Goal: Information Seeking & Learning: Learn about a topic

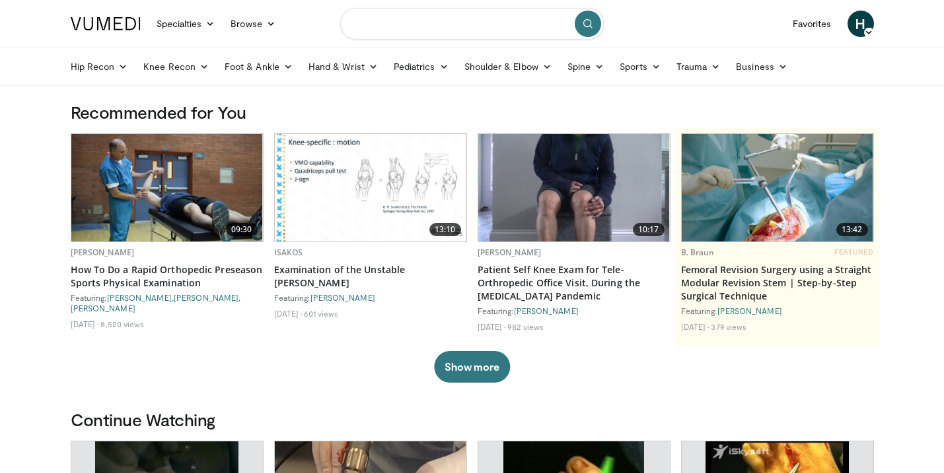
click at [452, 35] on input "Search topics, interventions" at bounding box center [472, 24] width 264 height 32
type input "**********"
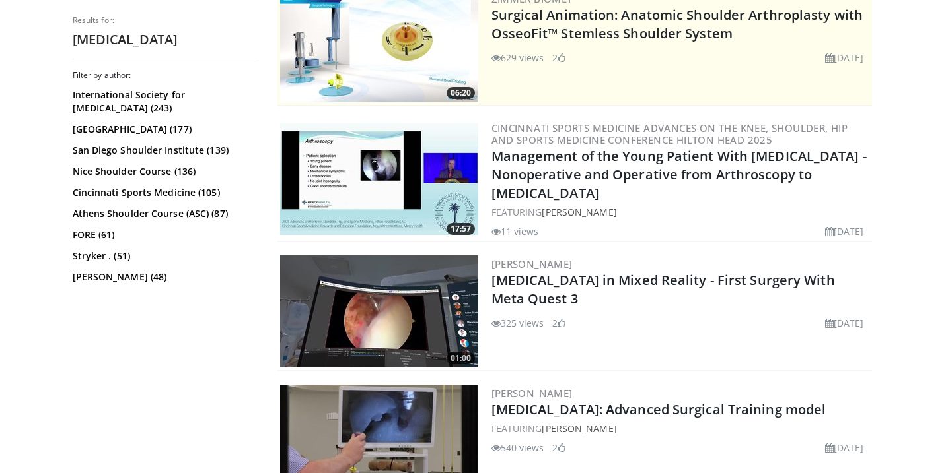
scroll to position [289, 0]
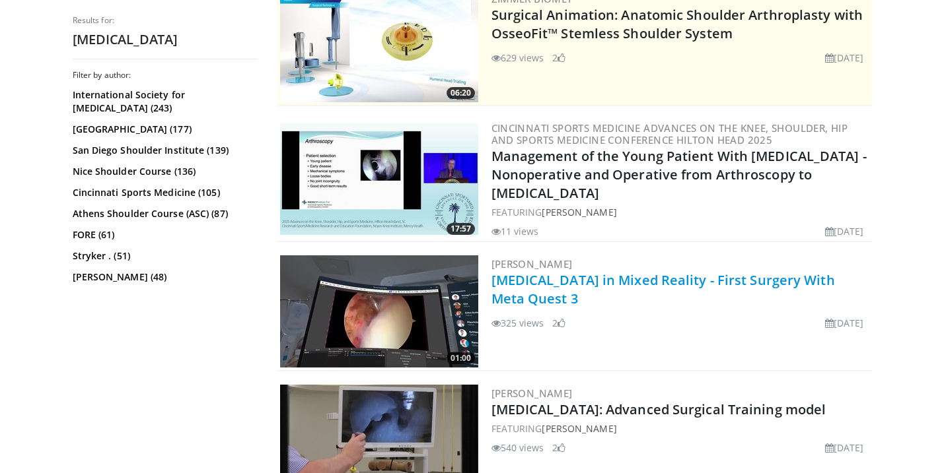
click at [545, 282] on link "Shoulder Arthroscopy in Mixed Reality - First Surgery With Meta Quest 3" at bounding box center [662, 289] width 343 height 36
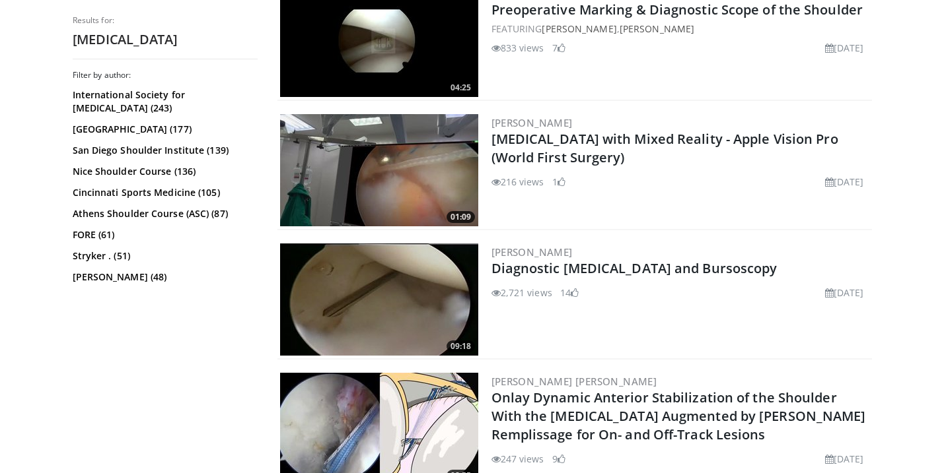
scroll to position [819, 0]
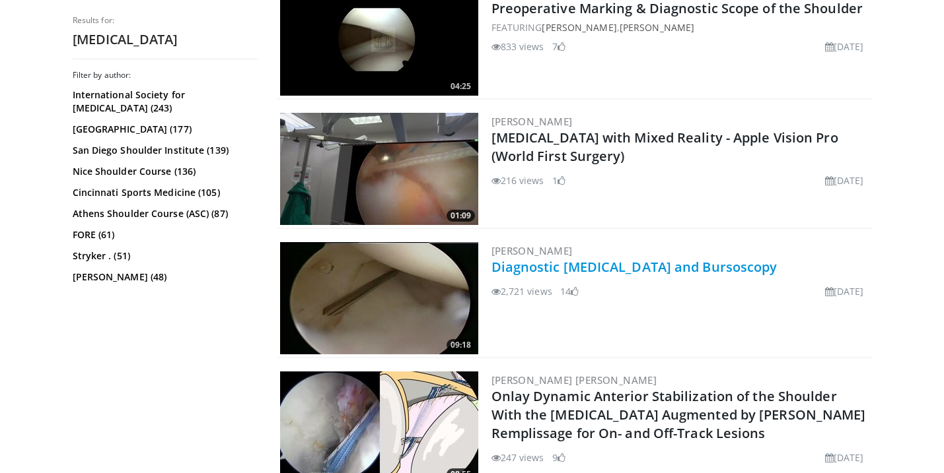
click at [541, 273] on link "Diagnostic Shoulder Arthroscopy and Bursoscopy" at bounding box center [634, 267] width 286 height 18
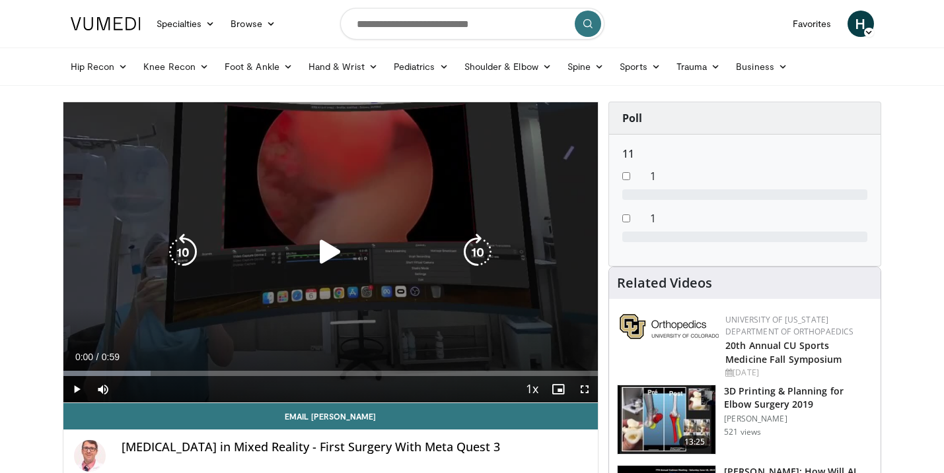
click at [327, 260] on icon "Video Player" at bounding box center [330, 252] width 37 height 37
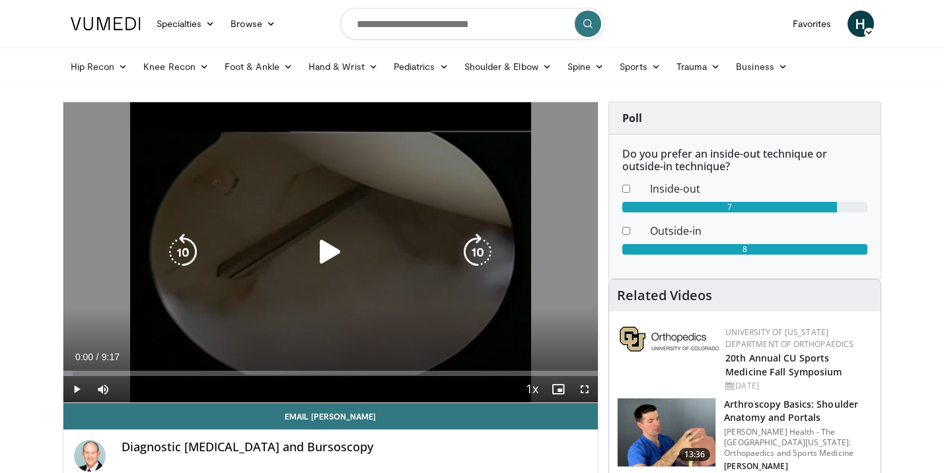
click at [333, 251] on icon "Video Player" at bounding box center [330, 252] width 37 height 37
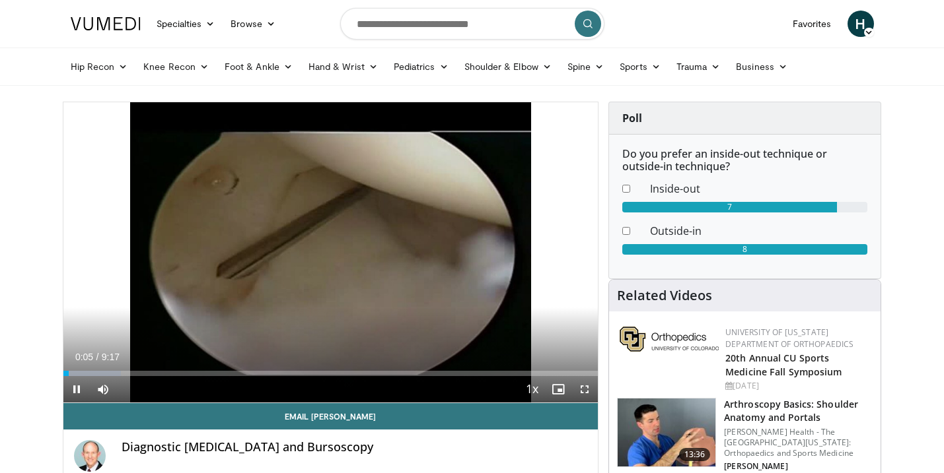
click at [73, 390] on span "Video Player" at bounding box center [76, 389] width 26 height 26
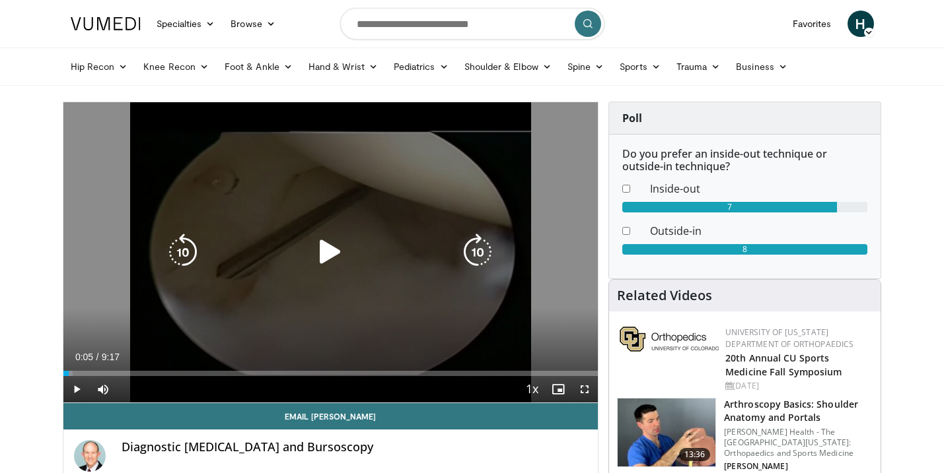
click at [319, 254] on icon "Video Player" at bounding box center [330, 252] width 37 height 37
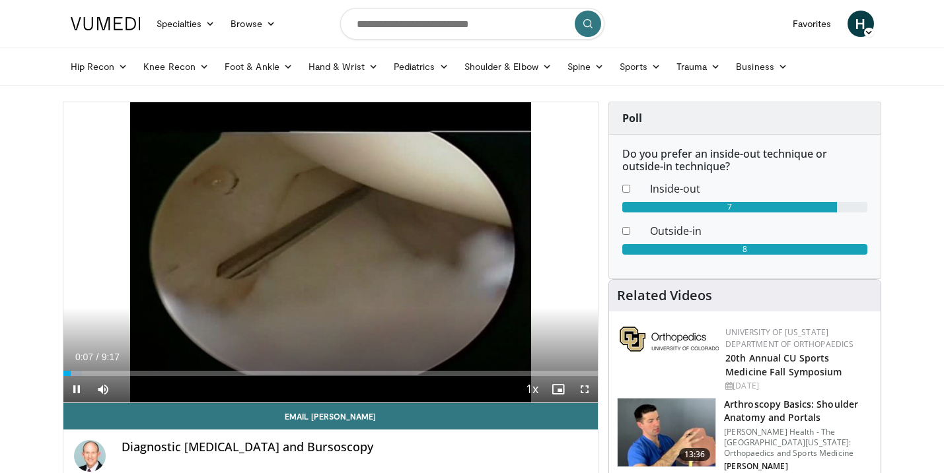
click at [74, 385] on span "Video Player" at bounding box center [76, 389] width 26 height 26
